Goal: Information Seeking & Learning: Learn about a topic

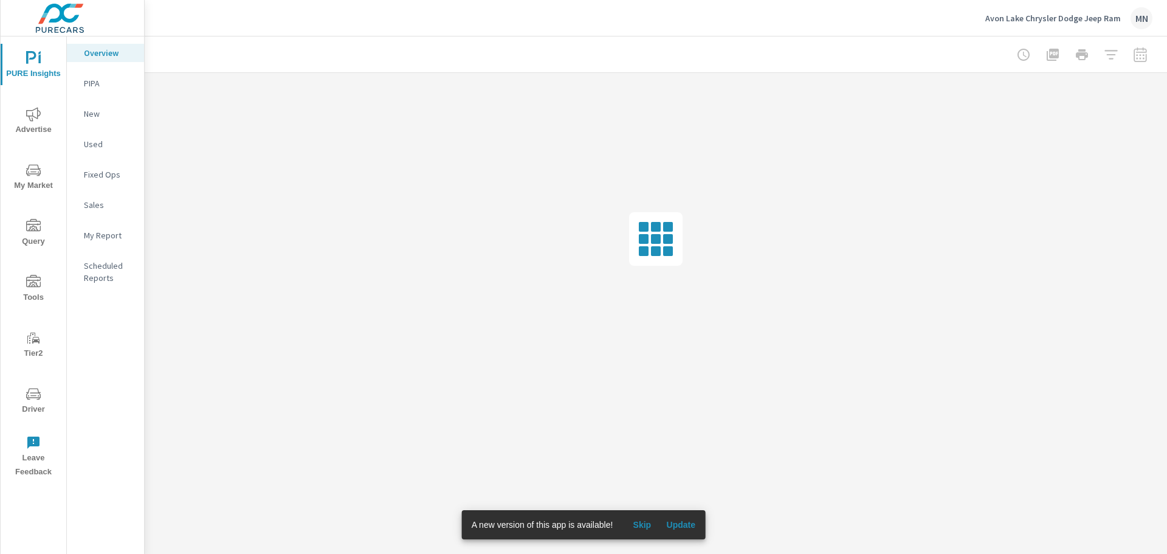
click at [679, 527] on span "Update" at bounding box center [680, 524] width 29 height 11
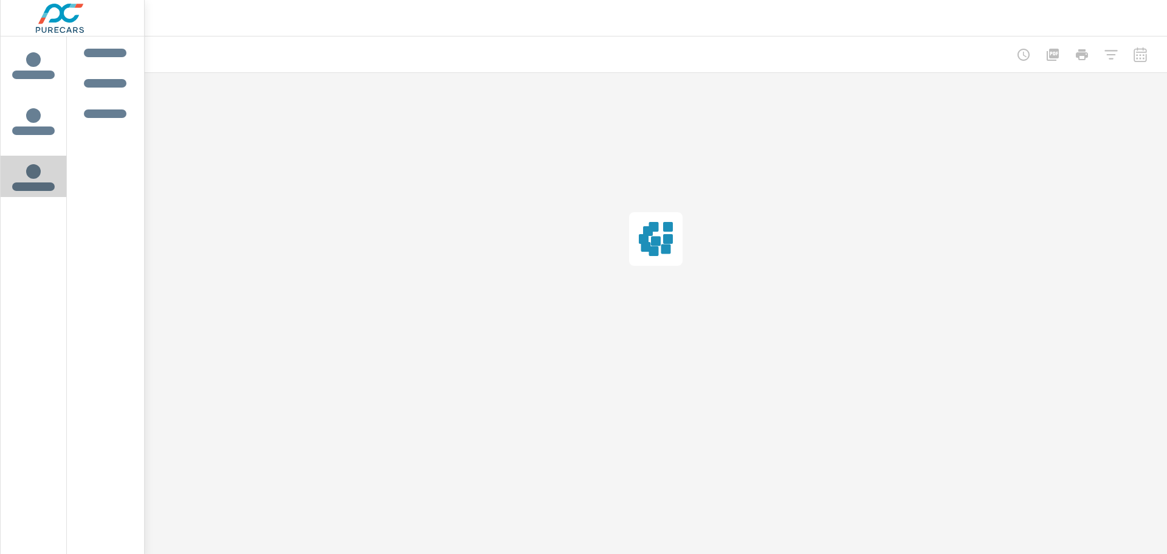
click at [32, 186] on div "icon label tabs example" at bounding box center [33, 186] width 43 height 12
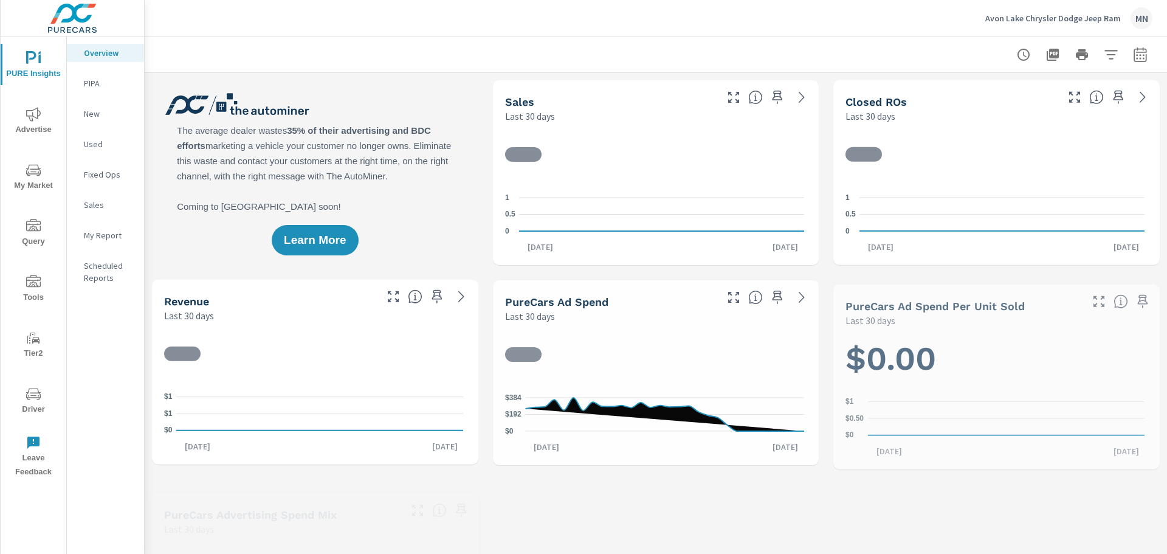
click at [32, 186] on span "My Market" at bounding box center [33, 178] width 58 height 30
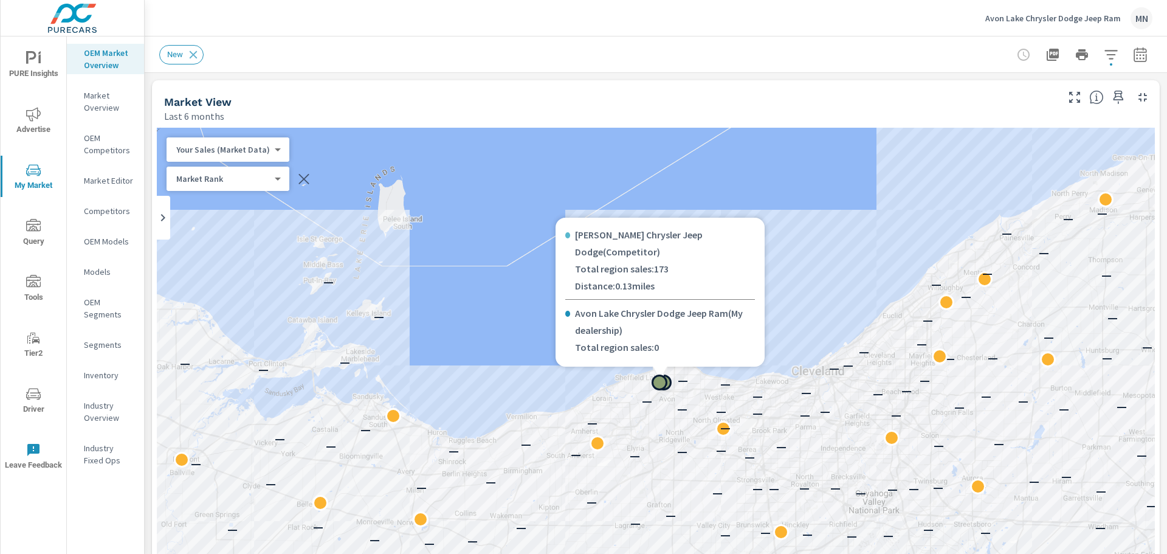
scroll to position [4, 0]
drag, startPoint x: 701, startPoint y: 242, endPoint x: 581, endPoint y: 241, distance: 120.3
click at [581, 241] on p "[PERSON_NAME] Chrysler Jeep Dodge ( Competitor )" at bounding box center [665, 250] width 180 height 34
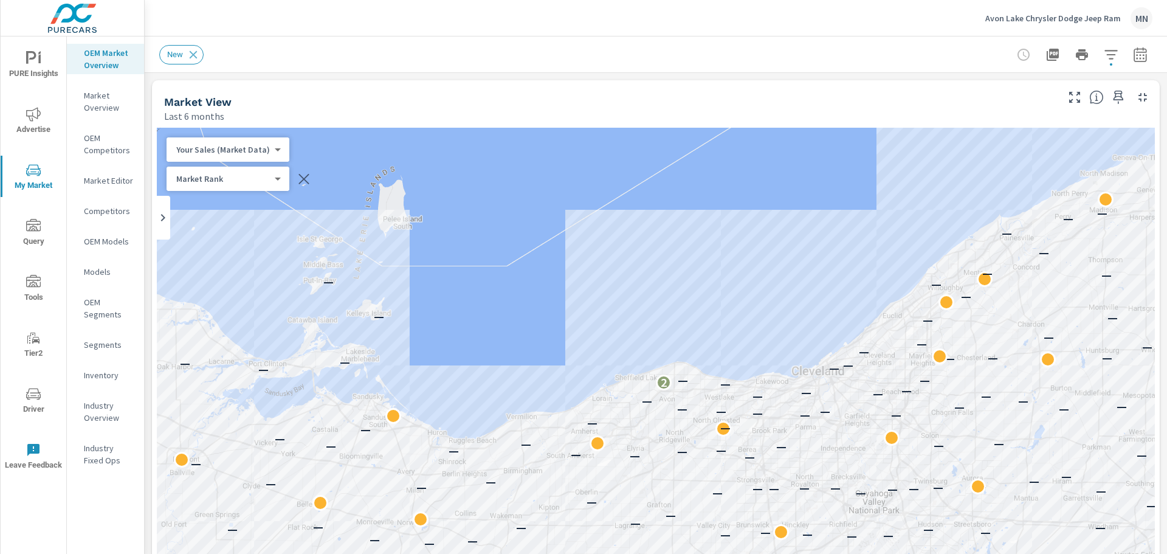
click at [31, 124] on span "Advertise" at bounding box center [33, 122] width 58 height 30
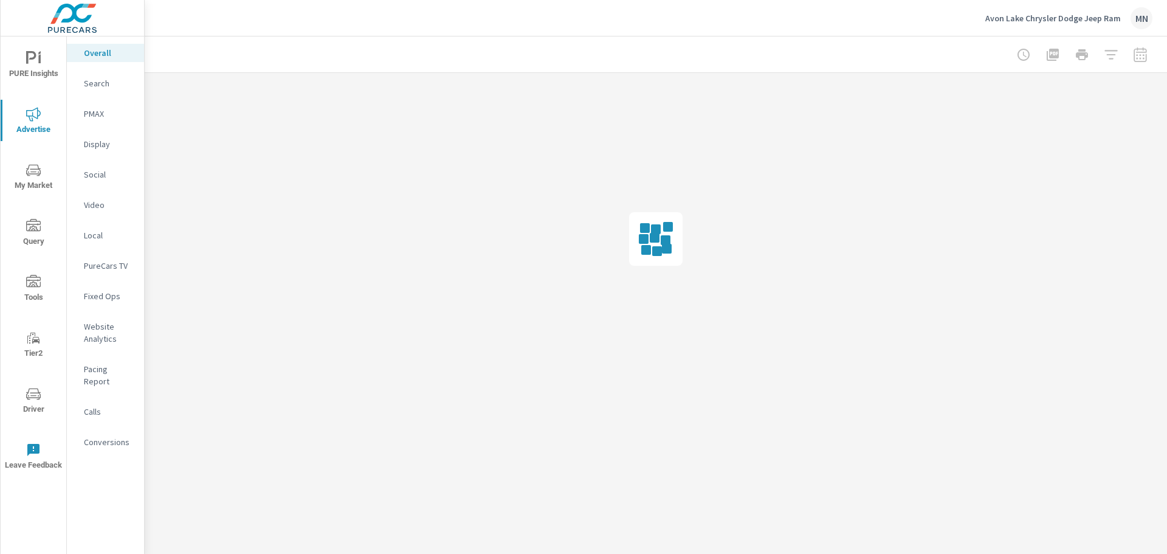
click at [103, 267] on p "PureCars TV" at bounding box center [109, 265] width 50 height 12
